Goal: Task Accomplishment & Management: Manage account settings

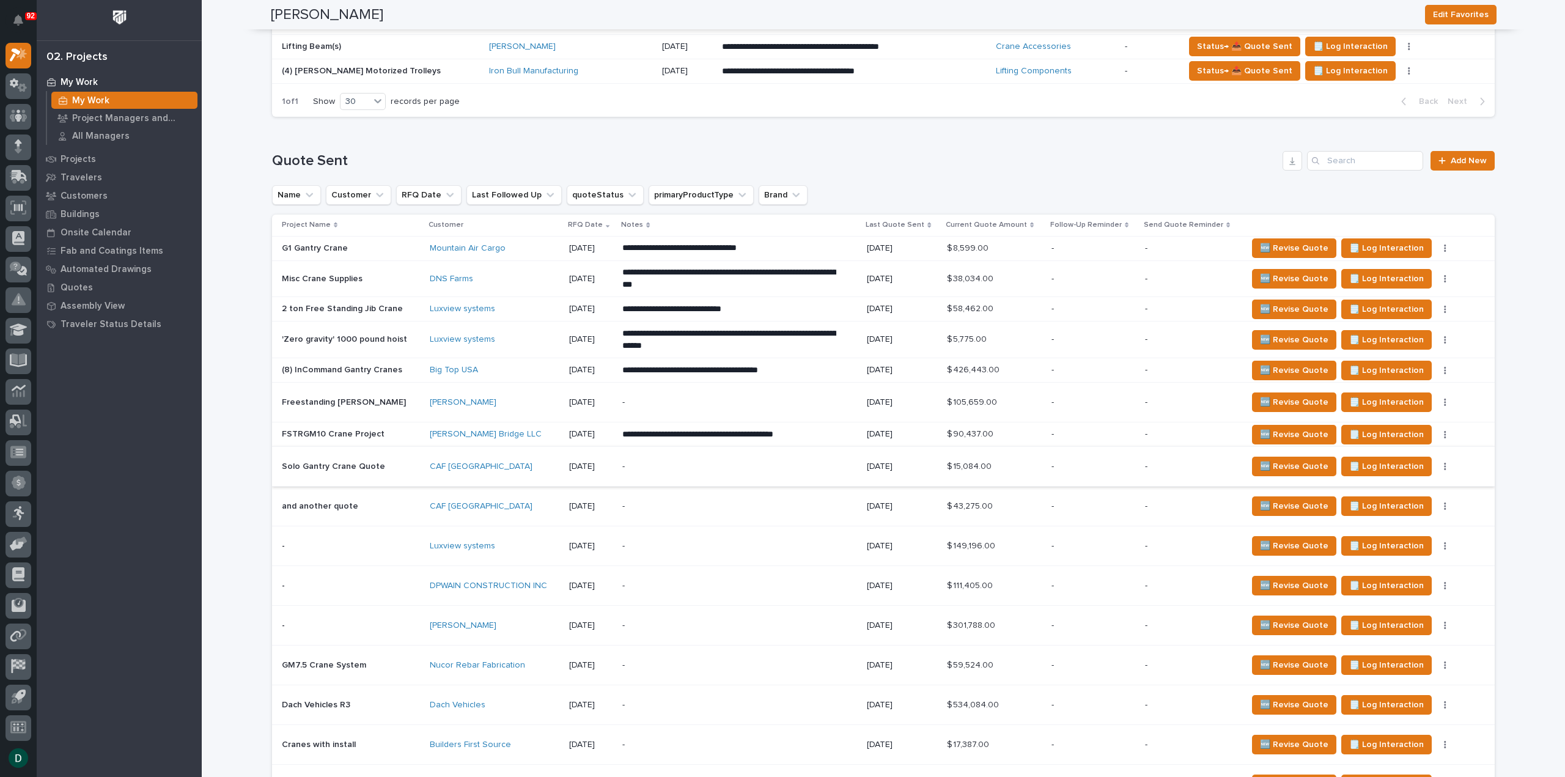
scroll to position [1406, 0]
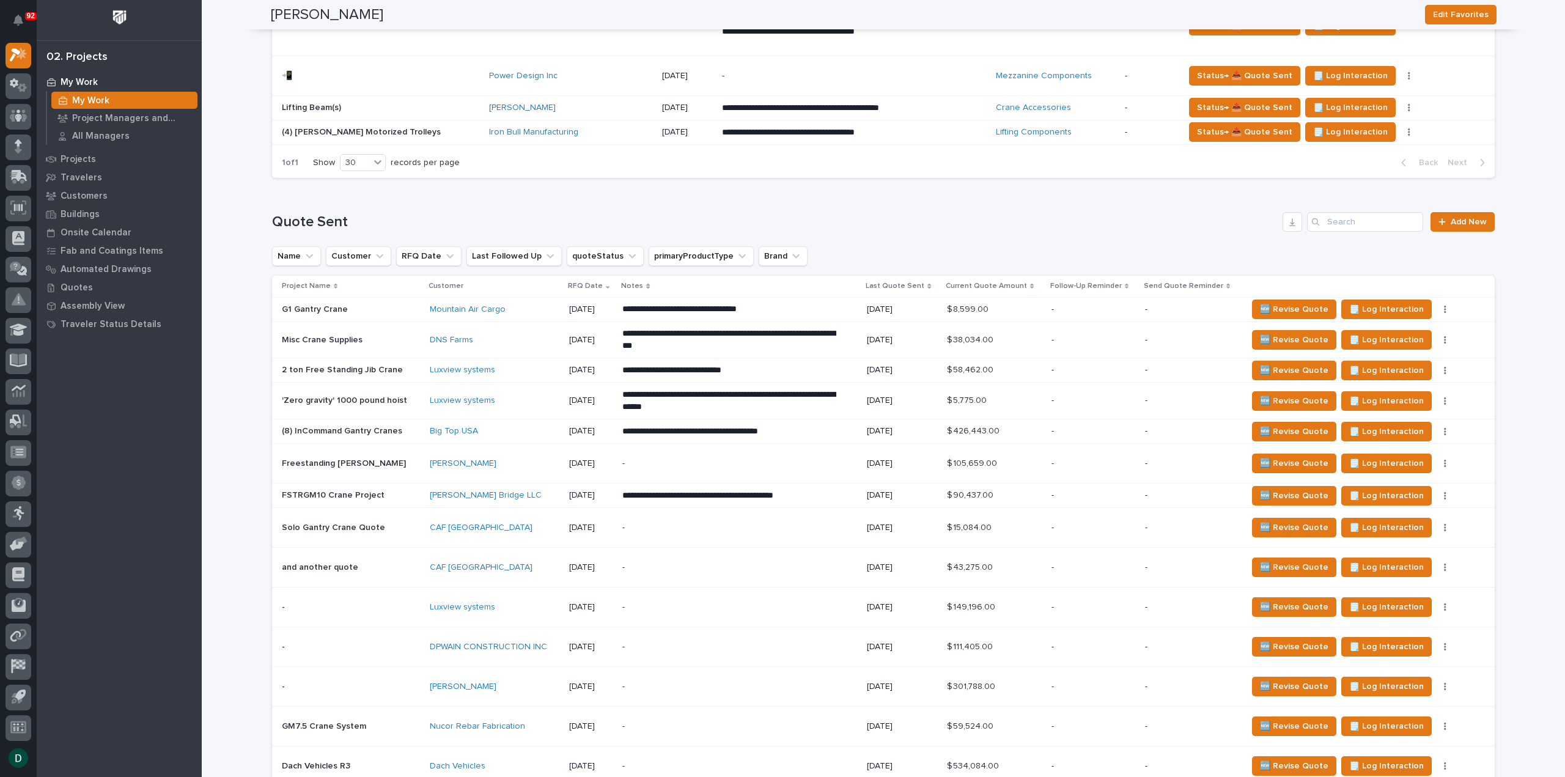
click at [381, 490] on p at bounding box center [351, 495] width 138 height 10
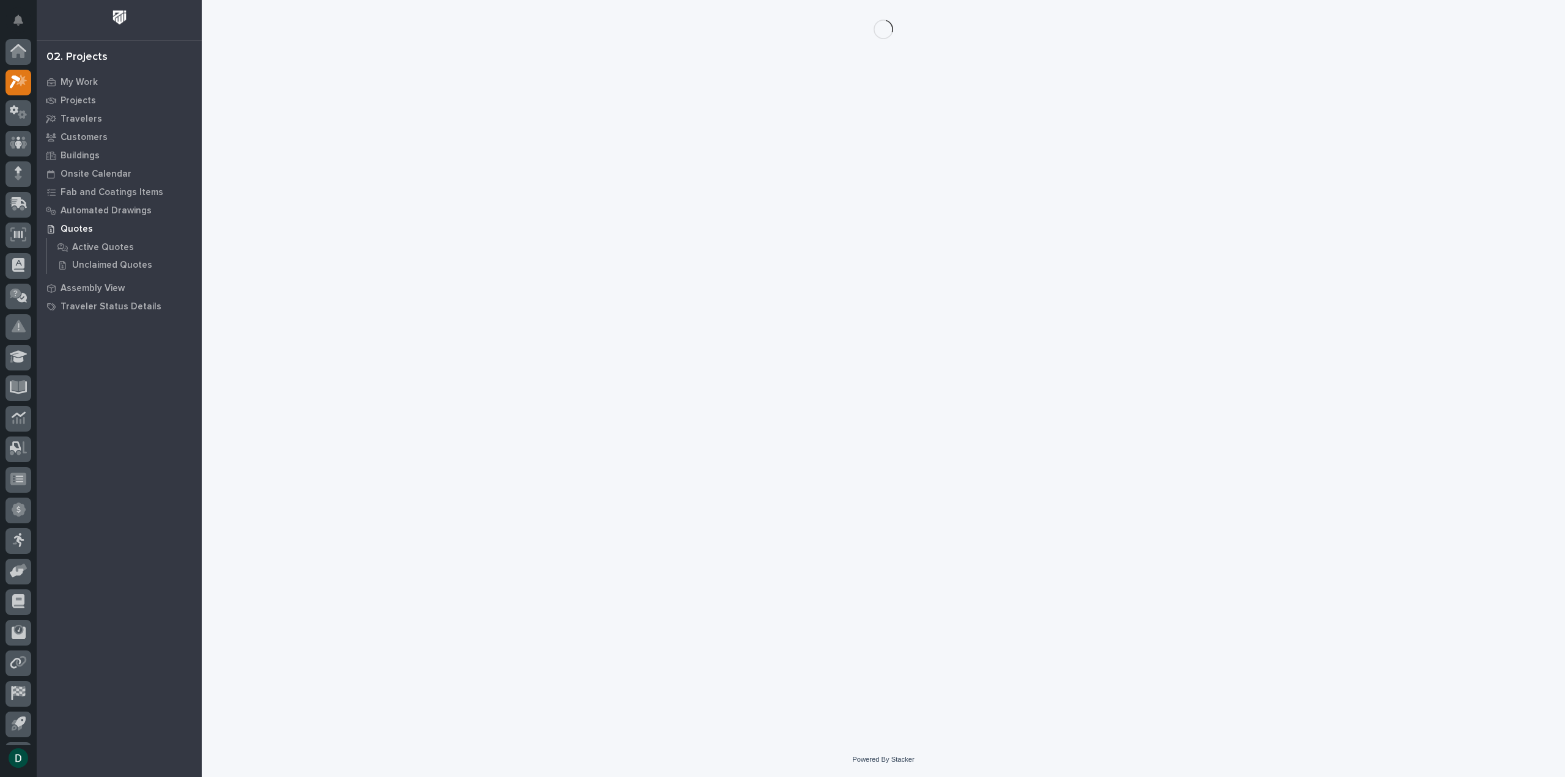
scroll to position [27, 0]
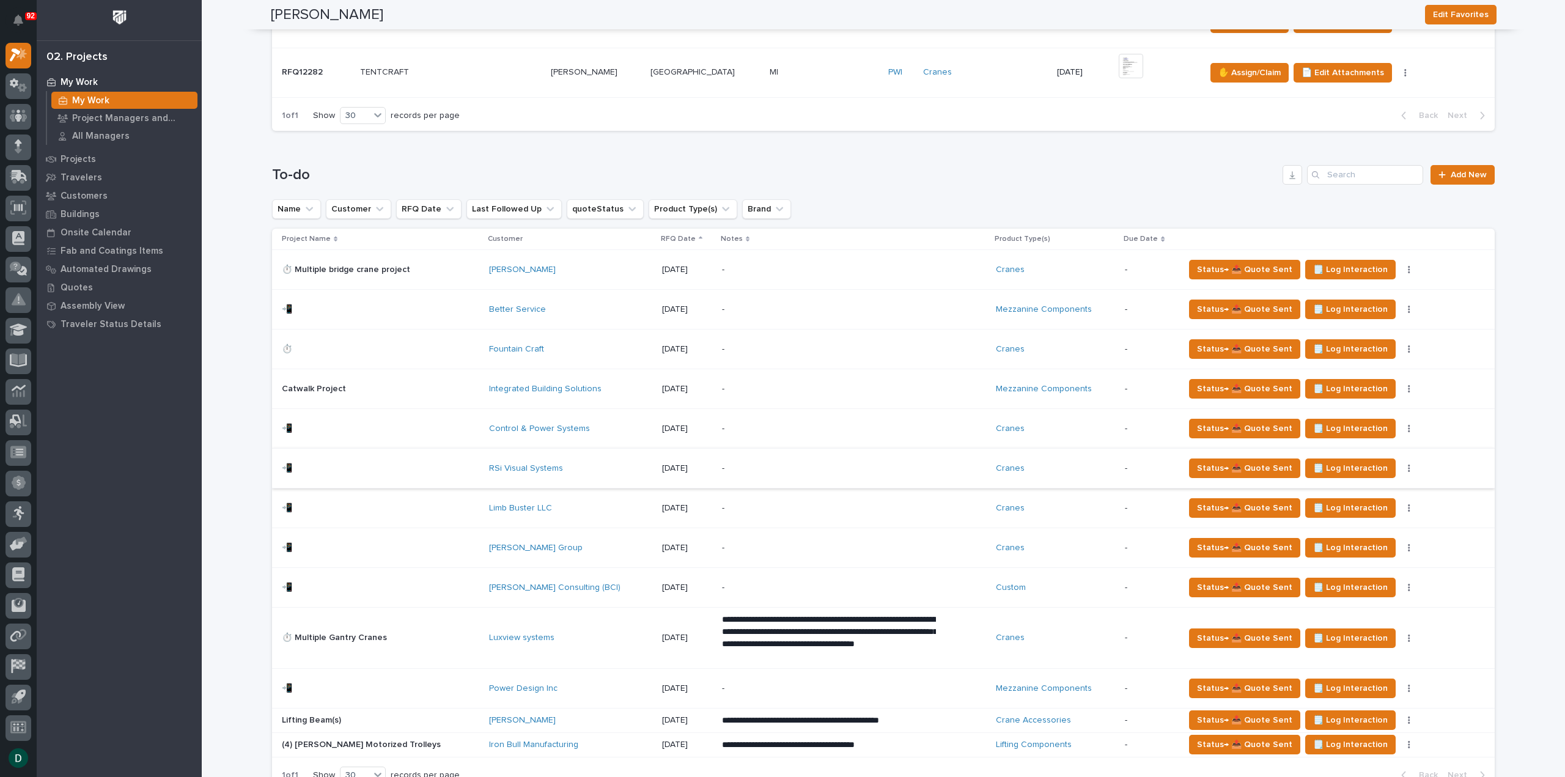
scroll to position [795, 0]
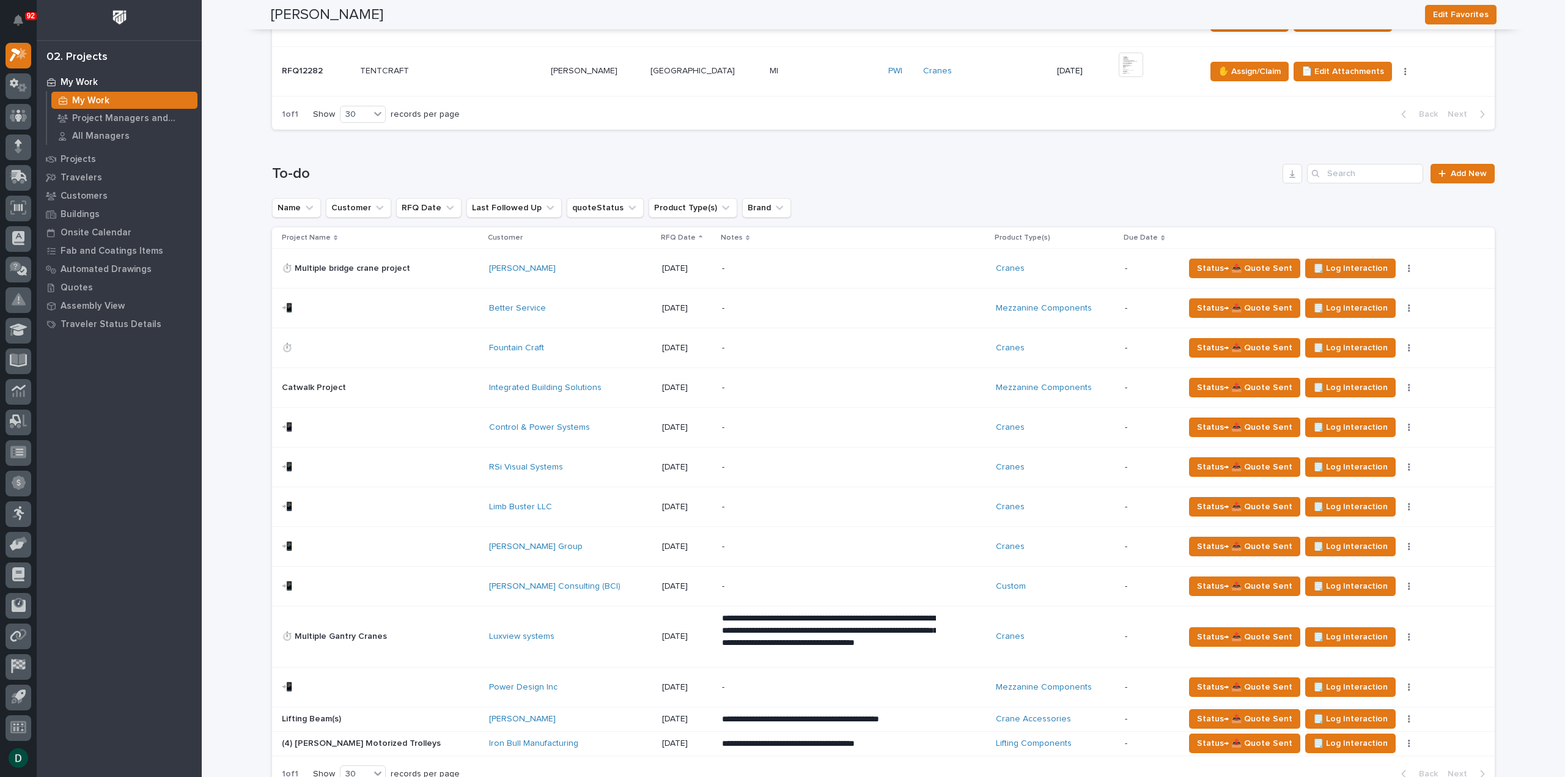
click at [439, 462] on p at bounding box center [380, 467] width 197 height 10
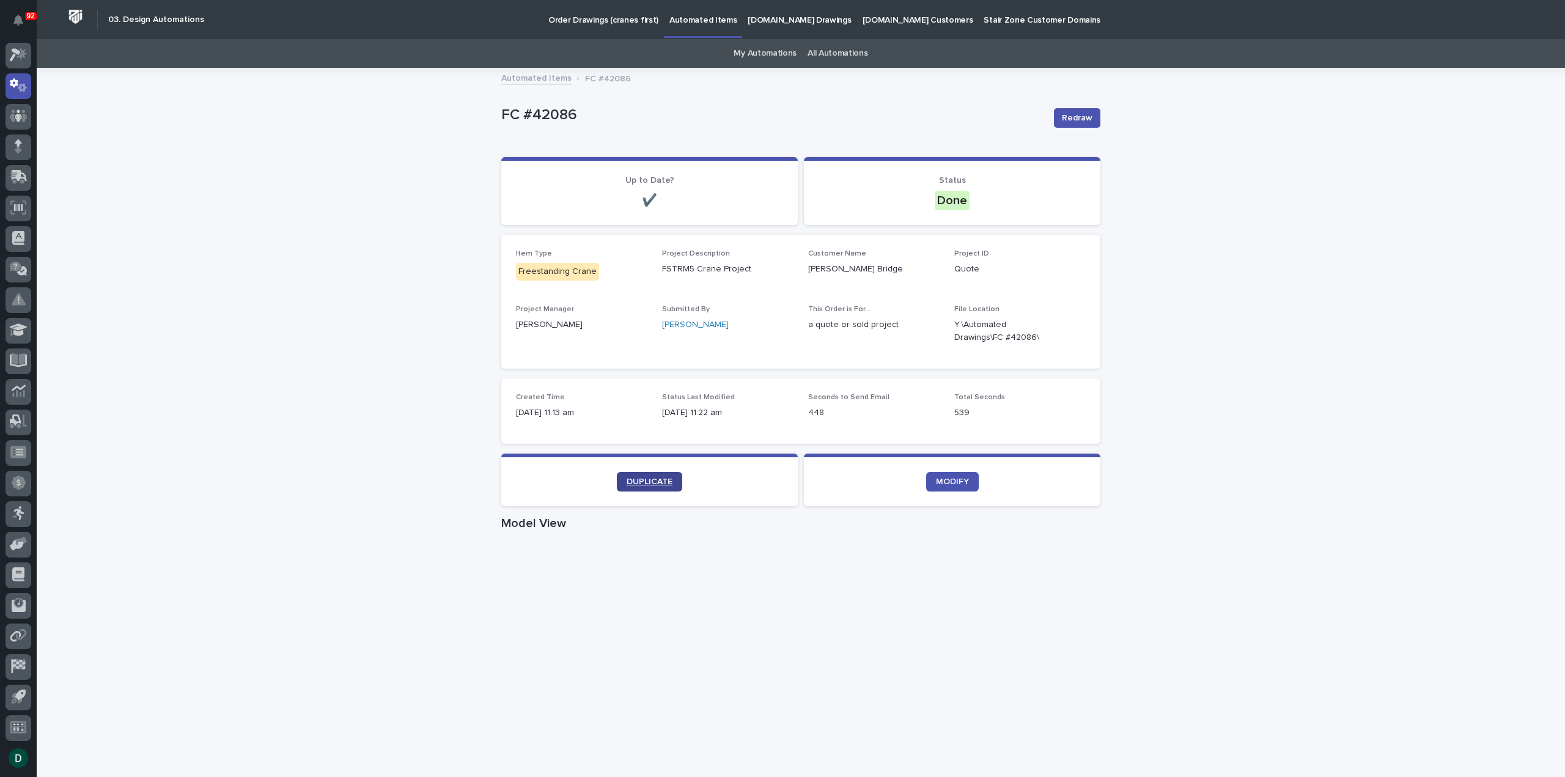
click at [648, 482] on span "DUPLICATE" at bounding box center [650, 481] width 46 height 9
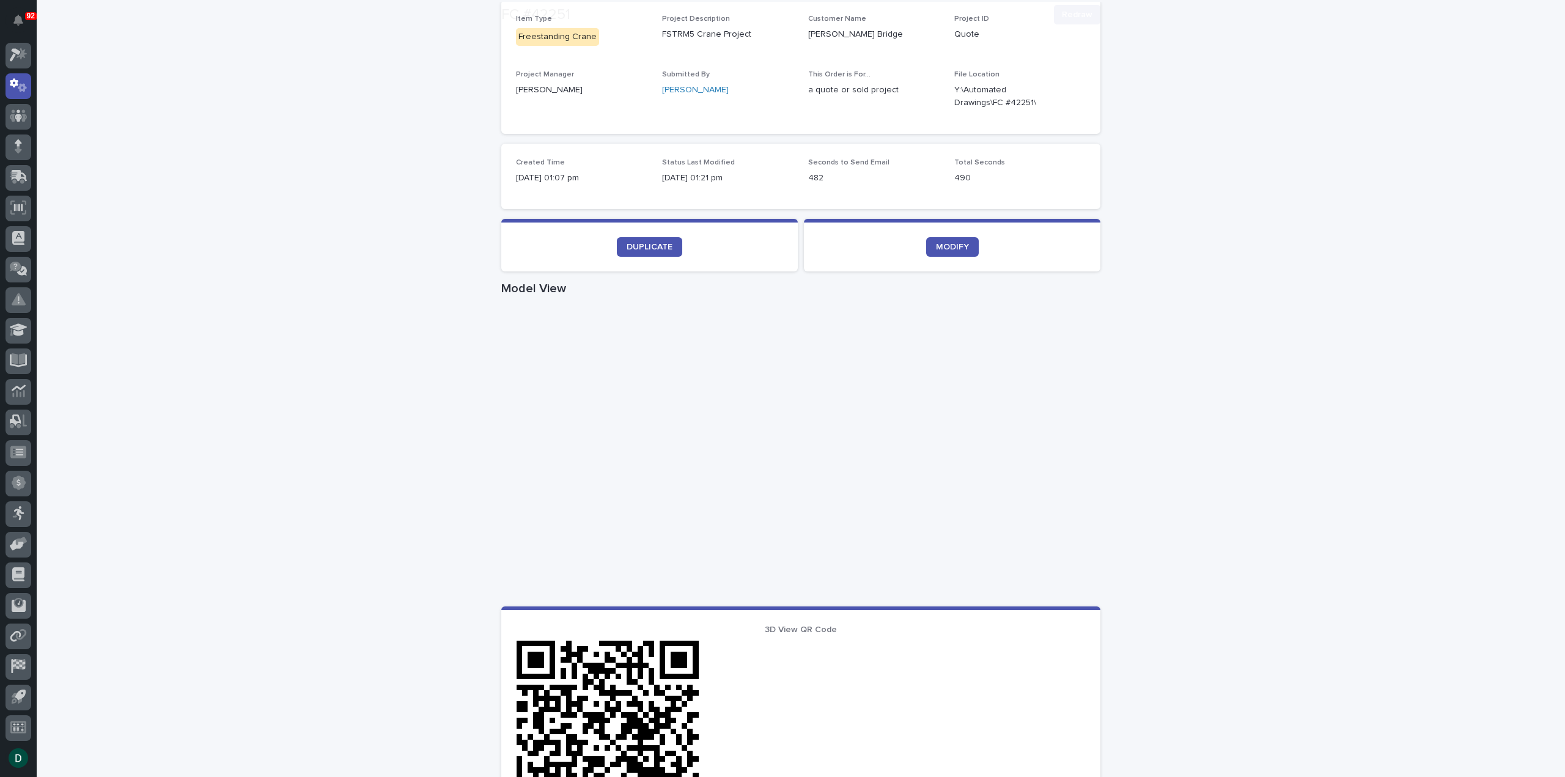
scroll to position [245, 0]
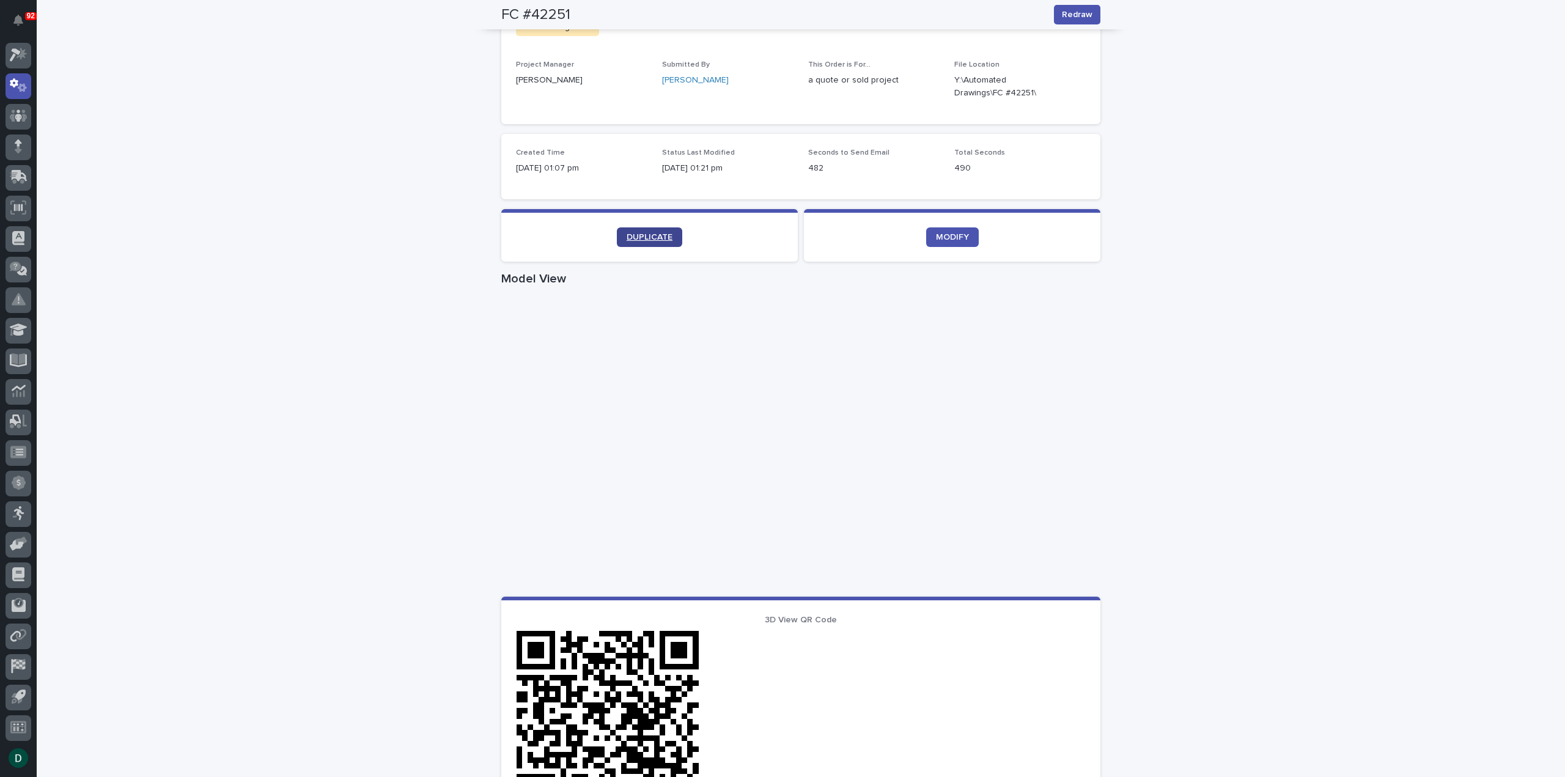
click at [639, 238] on span "DUPLICATE" at bounding box center [650, 237] width 46 height 9
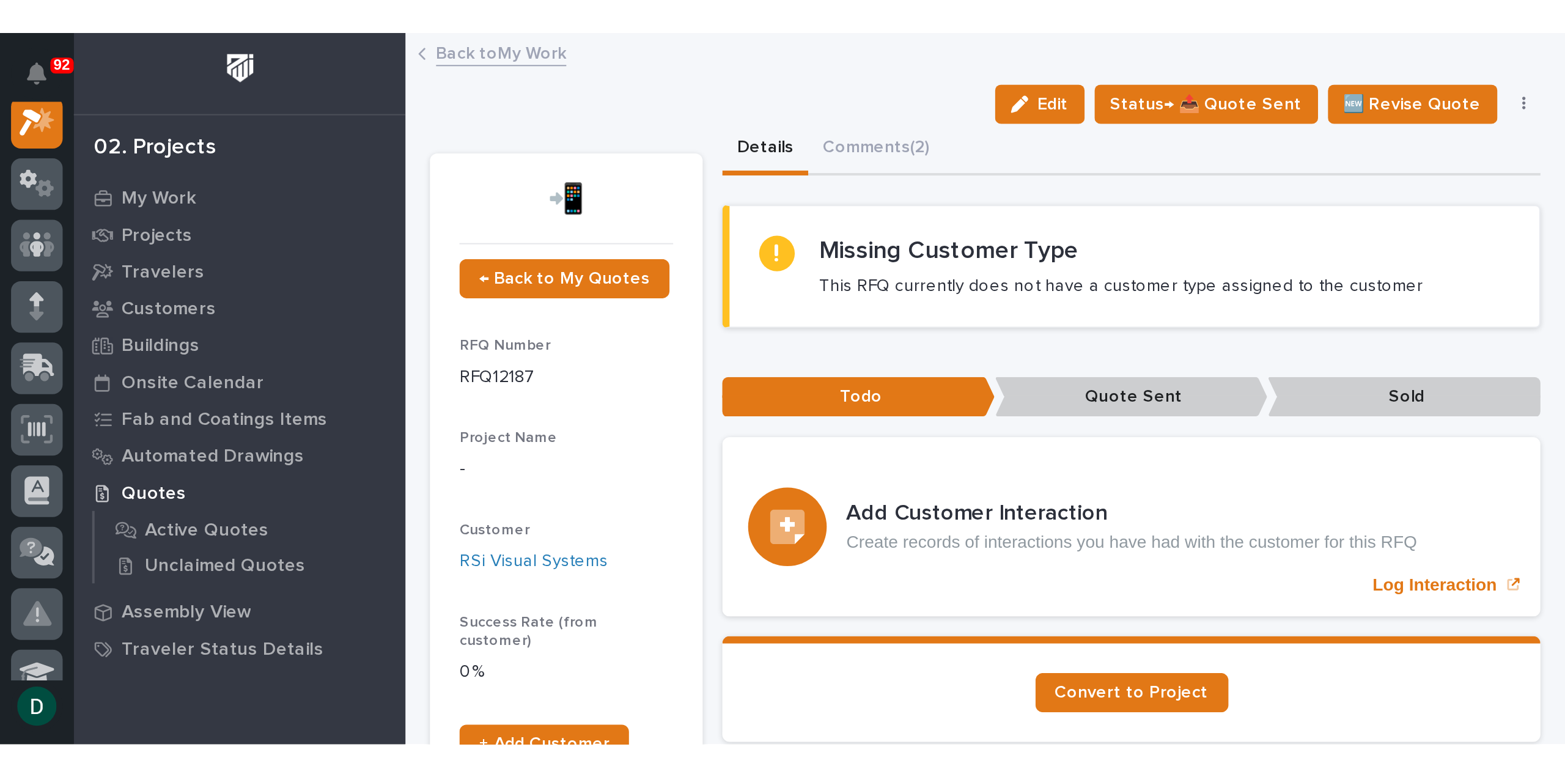
scroll to position [27, 0]
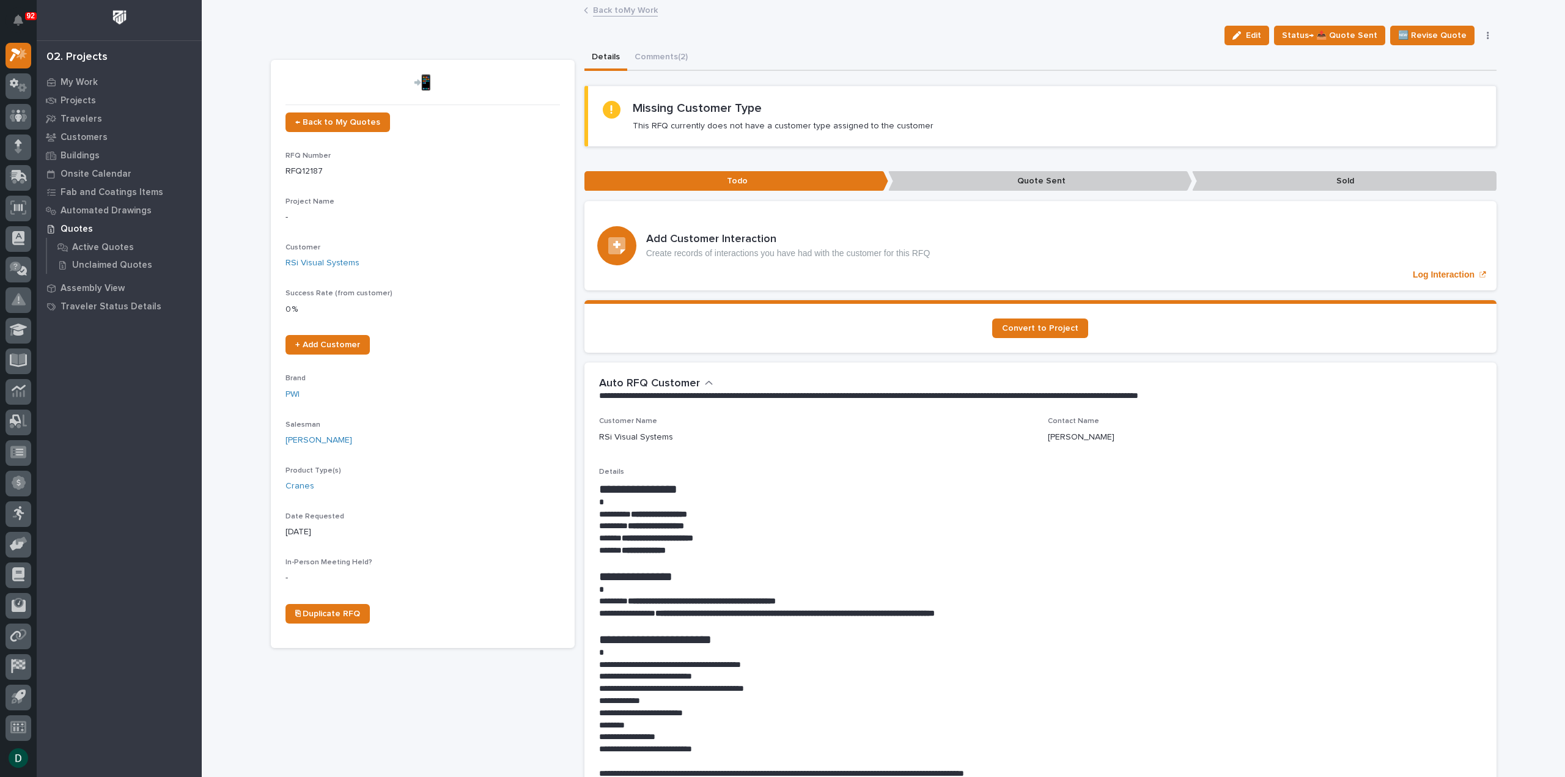
click at [632, 7] on link "Back to My Work" at bounding box center [625, 9] width 65 height 14
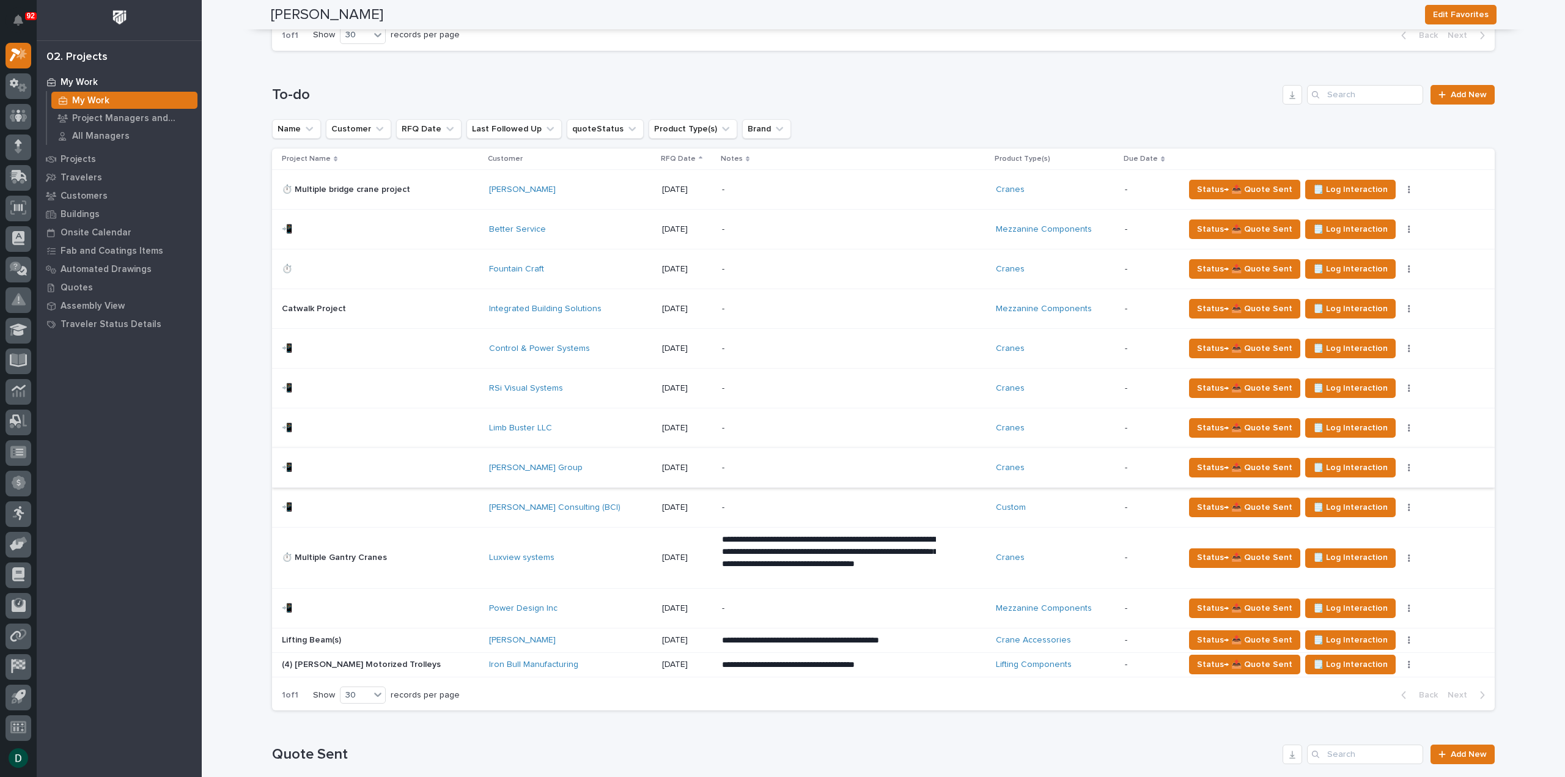
scroll to position [978, 0]
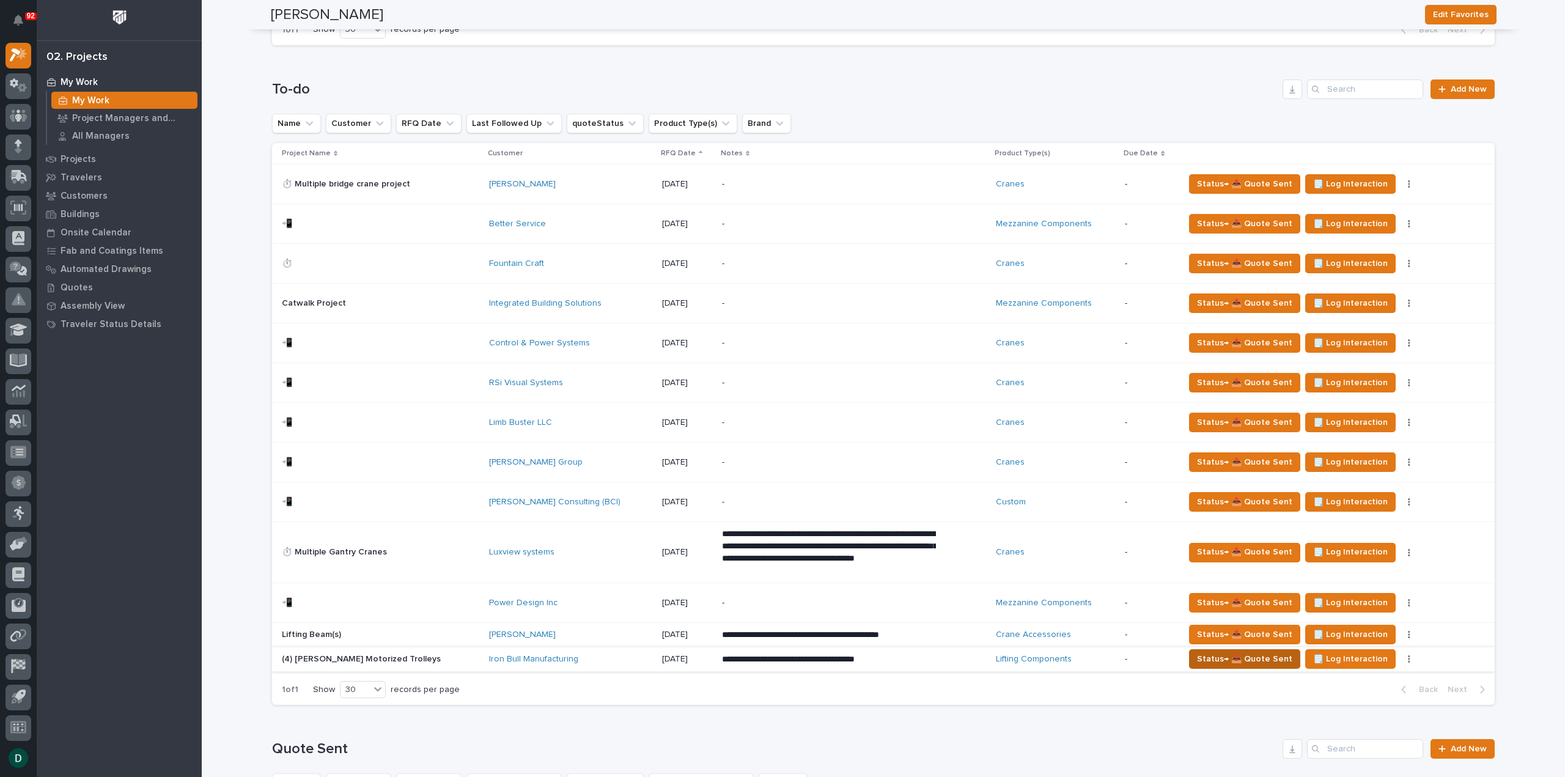
click at [778, 353] on span "Status→ 📤 Quote Sent" at bounding box center [1244, 659] width 95 height 15
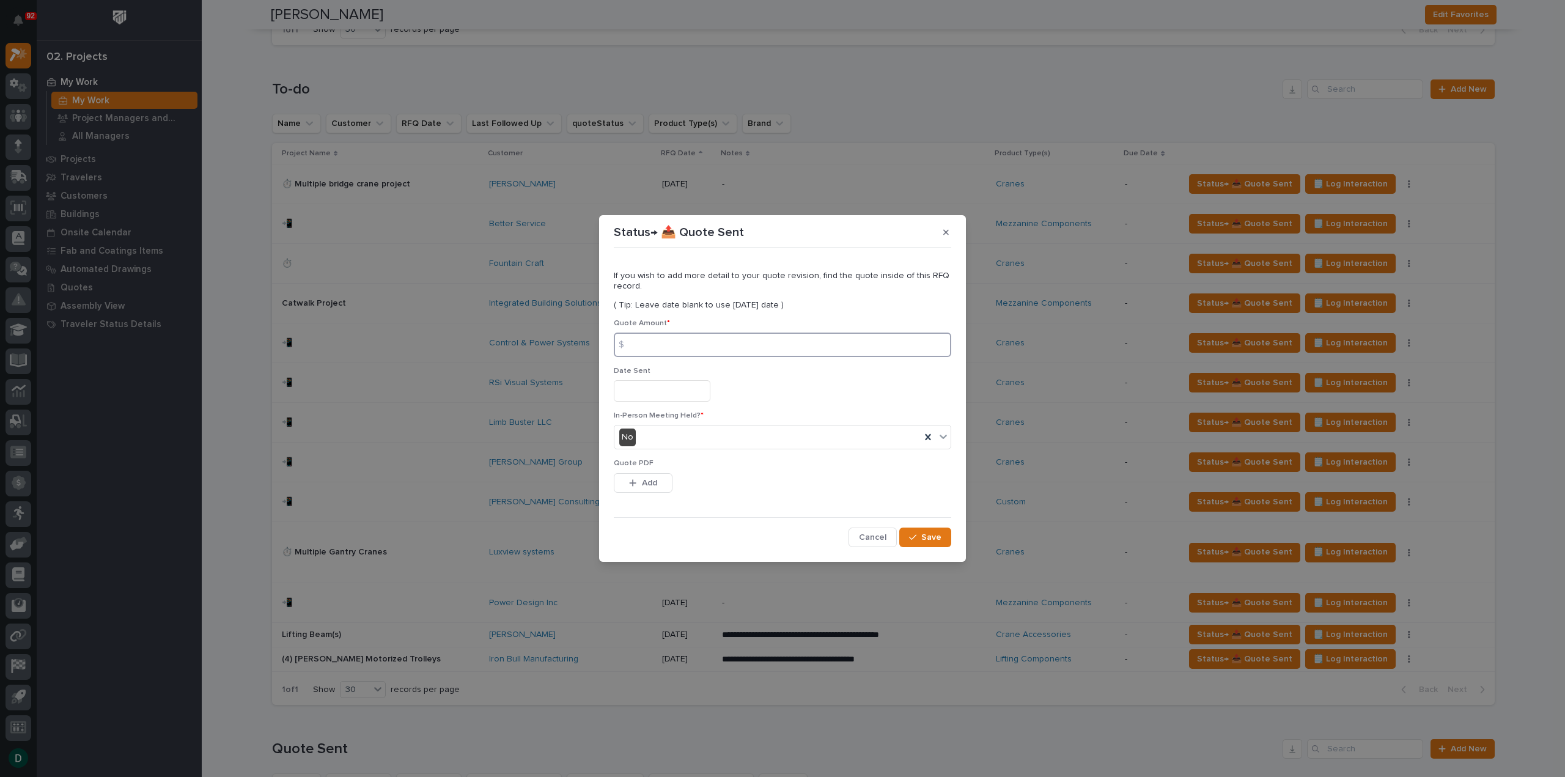
click at [660, 345] on input at bounding box center [782, 345] width 337 height 24
type input "13260"
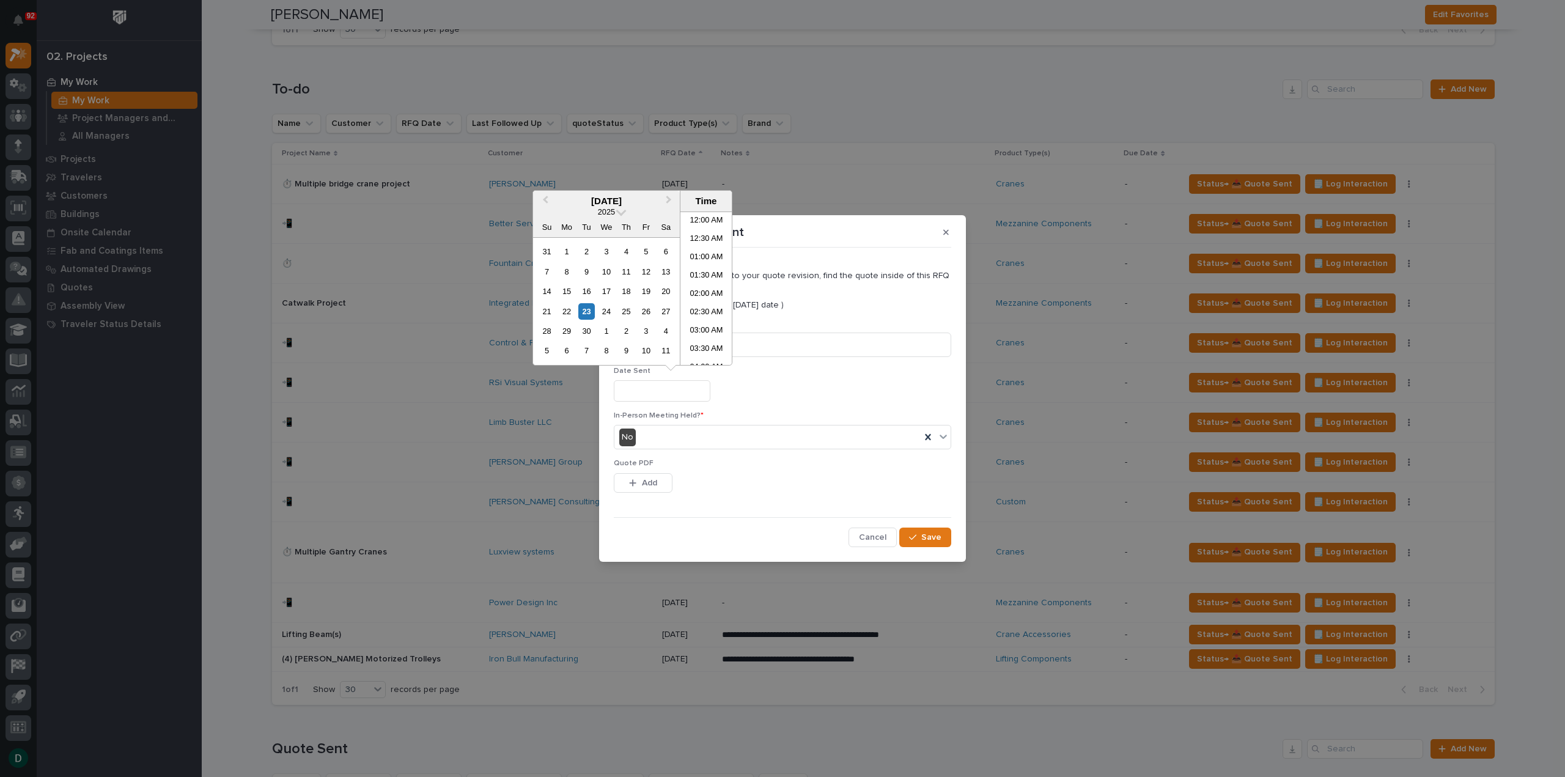
scroll to position [428, 0]
click at [591, 310] on div "23" at bounding box center [586, 311] width 17 height 17
type input "**********"
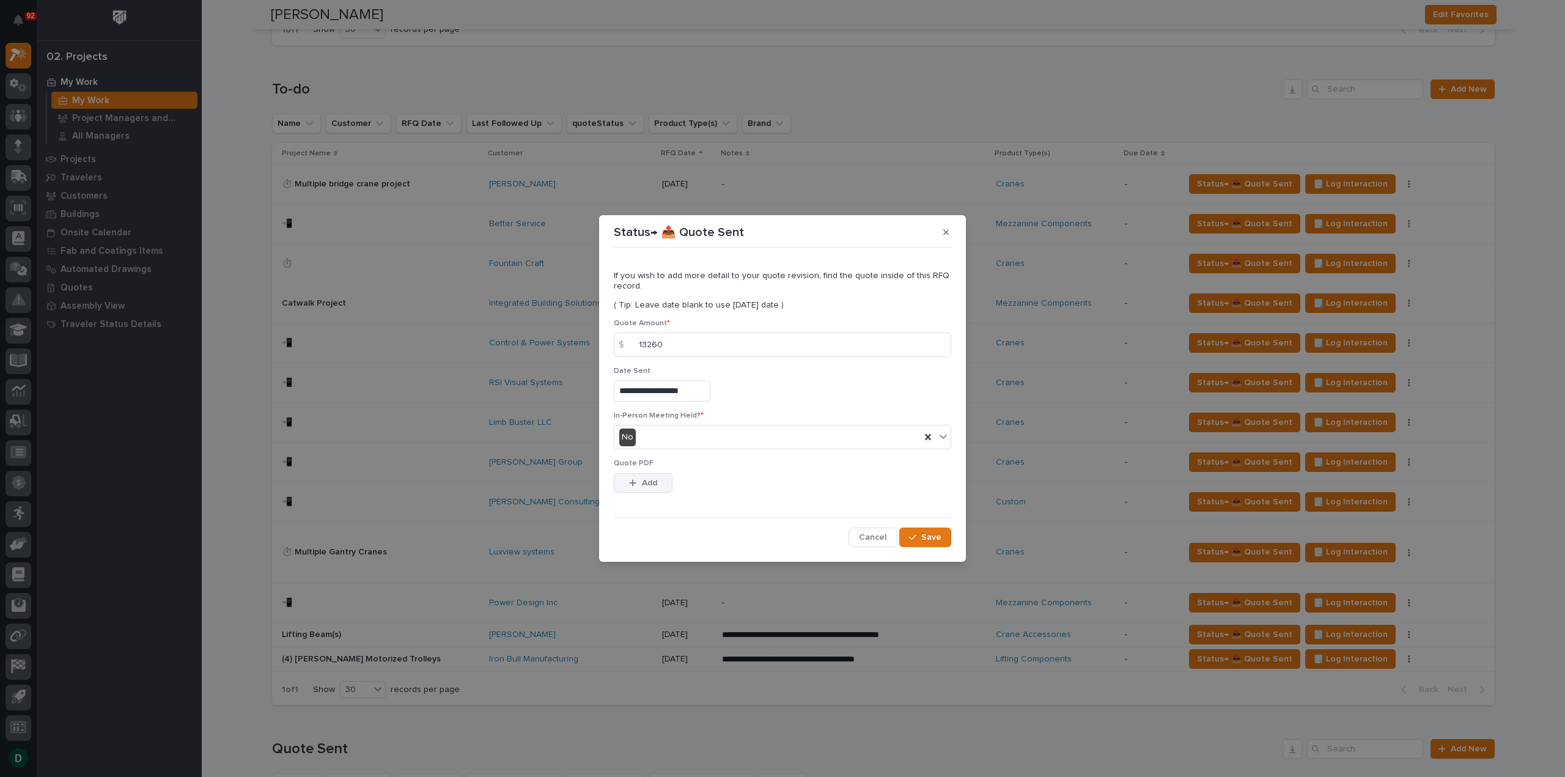
click at [659, 353] on button "Add" at bounding box center [643, 483] width 59 height 20
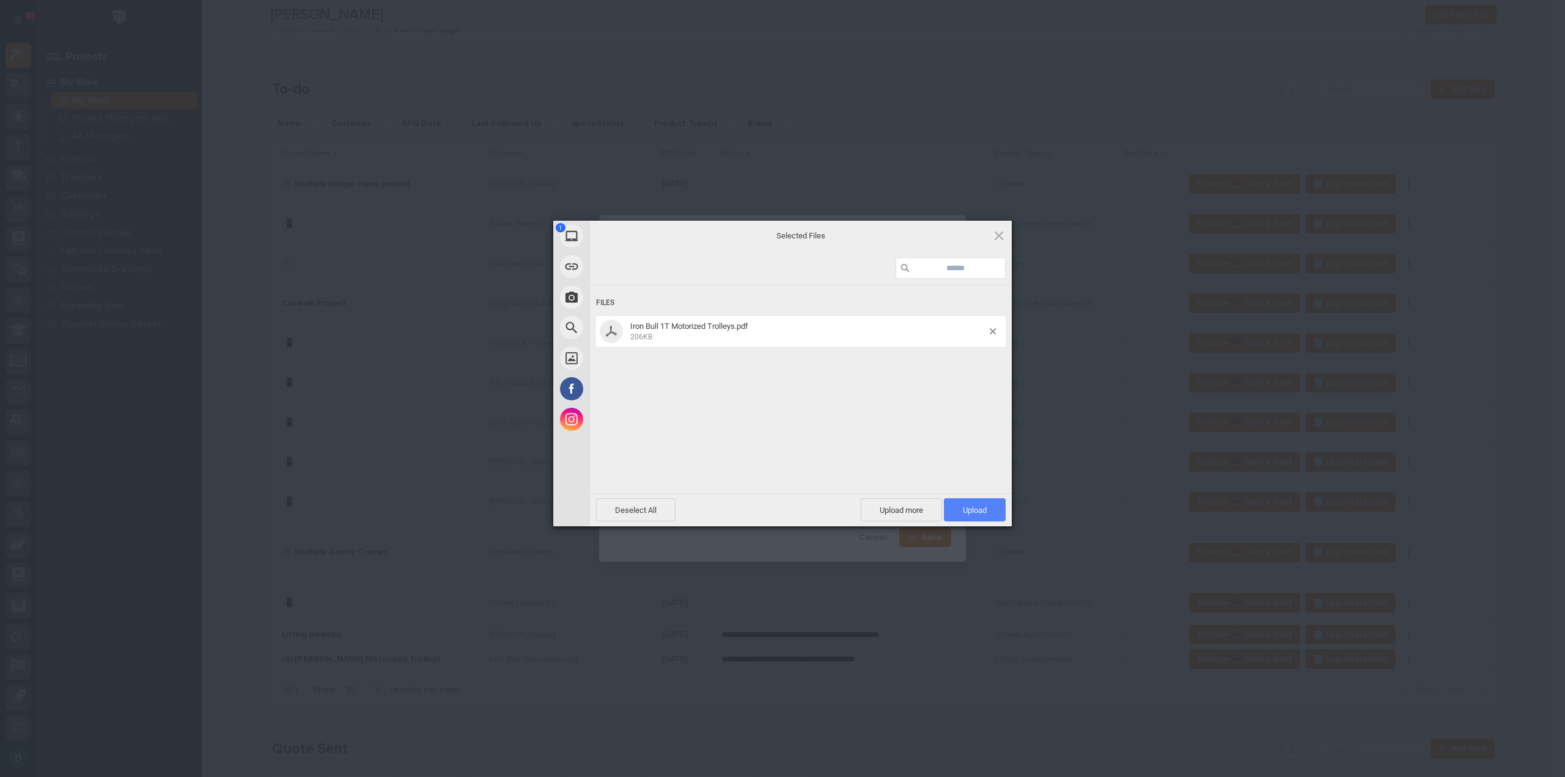
click at [778, 353] on span "Upload 1" at bounding box center [975, 509] width 62 height 23
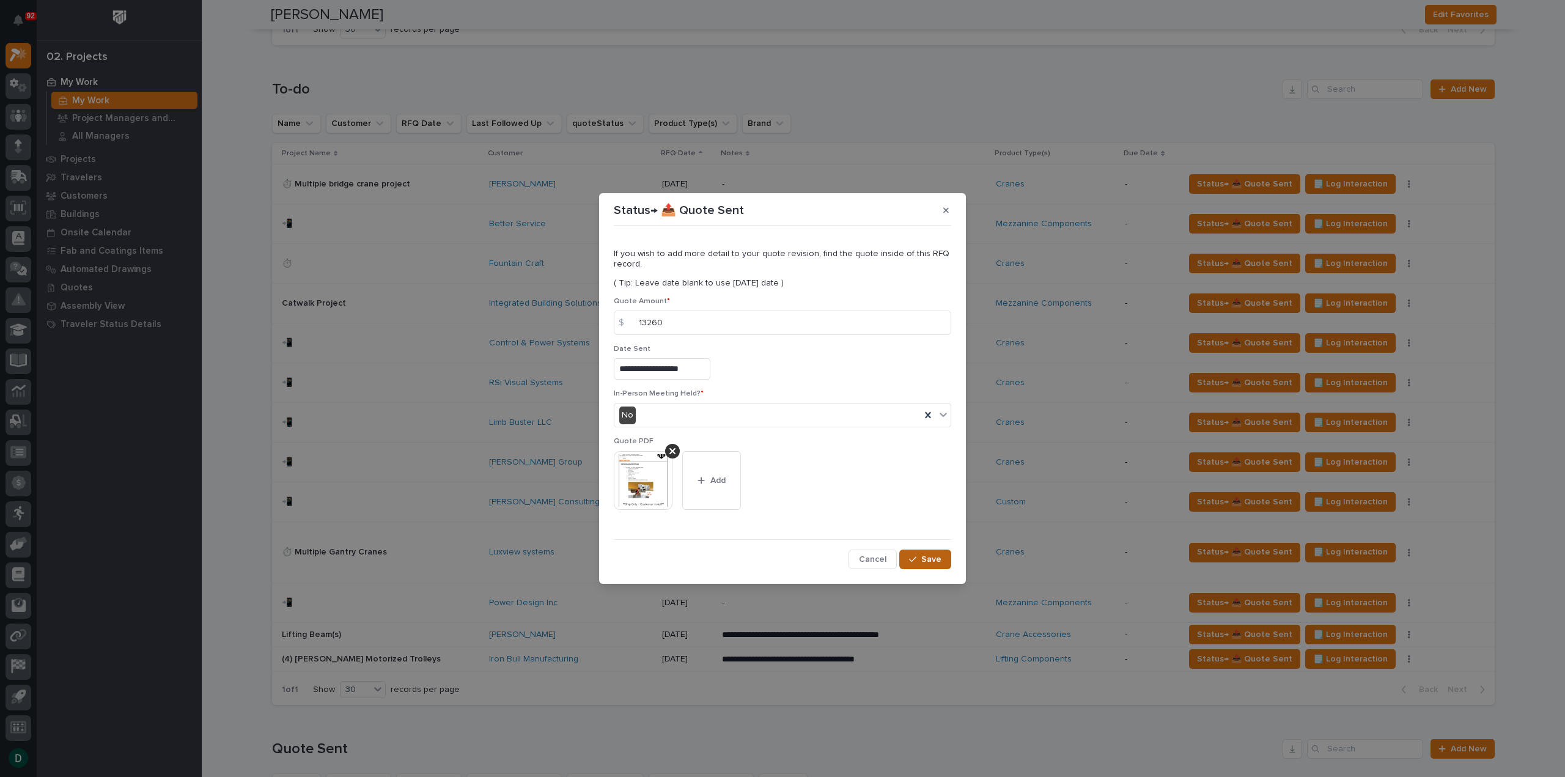
click at [778, 353] on span "Save" at bounding box center [931, 559] width 20 height 11
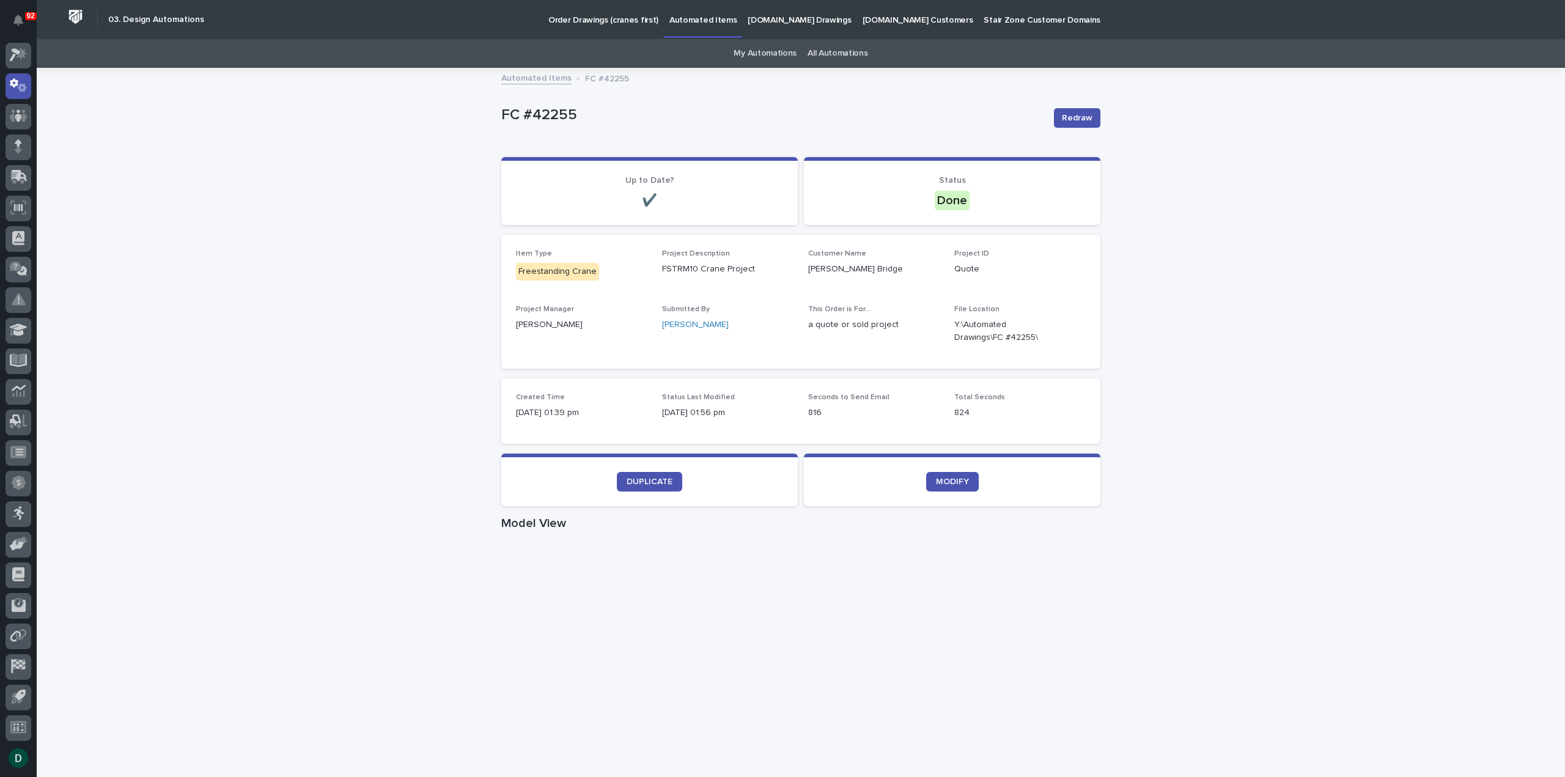
click at [1309, 337] on div "Loading... Saving… Loading... Saving… FC #42255 Redraw FC #42255 Redraw Sorry, …" at bounding box center [801, 708] width 1528 height 1278
drag, startPoint x: 1198, startPoint y: 365, endPoint x: 1198, endPoint y: 355, distance: 9.8
click at [1197, 366] on div "Loading... Saving… Loading... Saving… FC #42255 Redraw FC #42255 Redraw Sorry, …" at bounding box center [801, 708] width 1528 height 1278
click at [1199, 267] on div "Loading... Saving… Loading... Saving… FC #42255 Redraw FC #42255 Redraw Sorry, …" at bounding box center [801, 708] width 1528 height 1278
